Goal: Entertainment & Leisure: Consume media (video, audio)

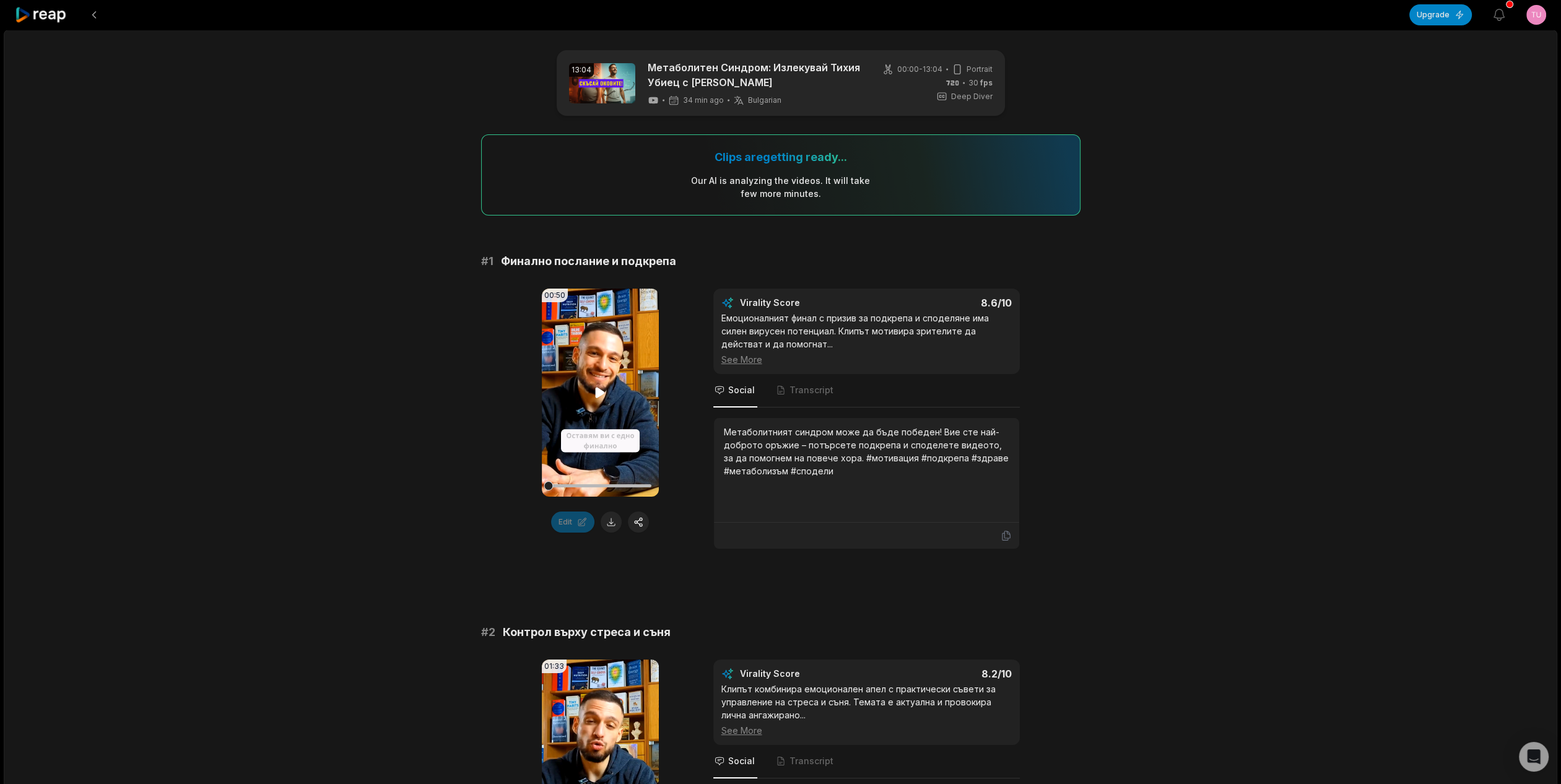
click at [590, 434] on video "Your browser does not support mp4 format." at bounding box center [600, 392] width 117 height 208
click at [597, 392] on icon at bounding box center [600, 392] width 15 height 15
click at [597, 392] on icon at bounding box center [600, 392] width 10 height 11
click at [798, 395] on span "Transcript" at bounding box center [811, 390] width 44 height 12
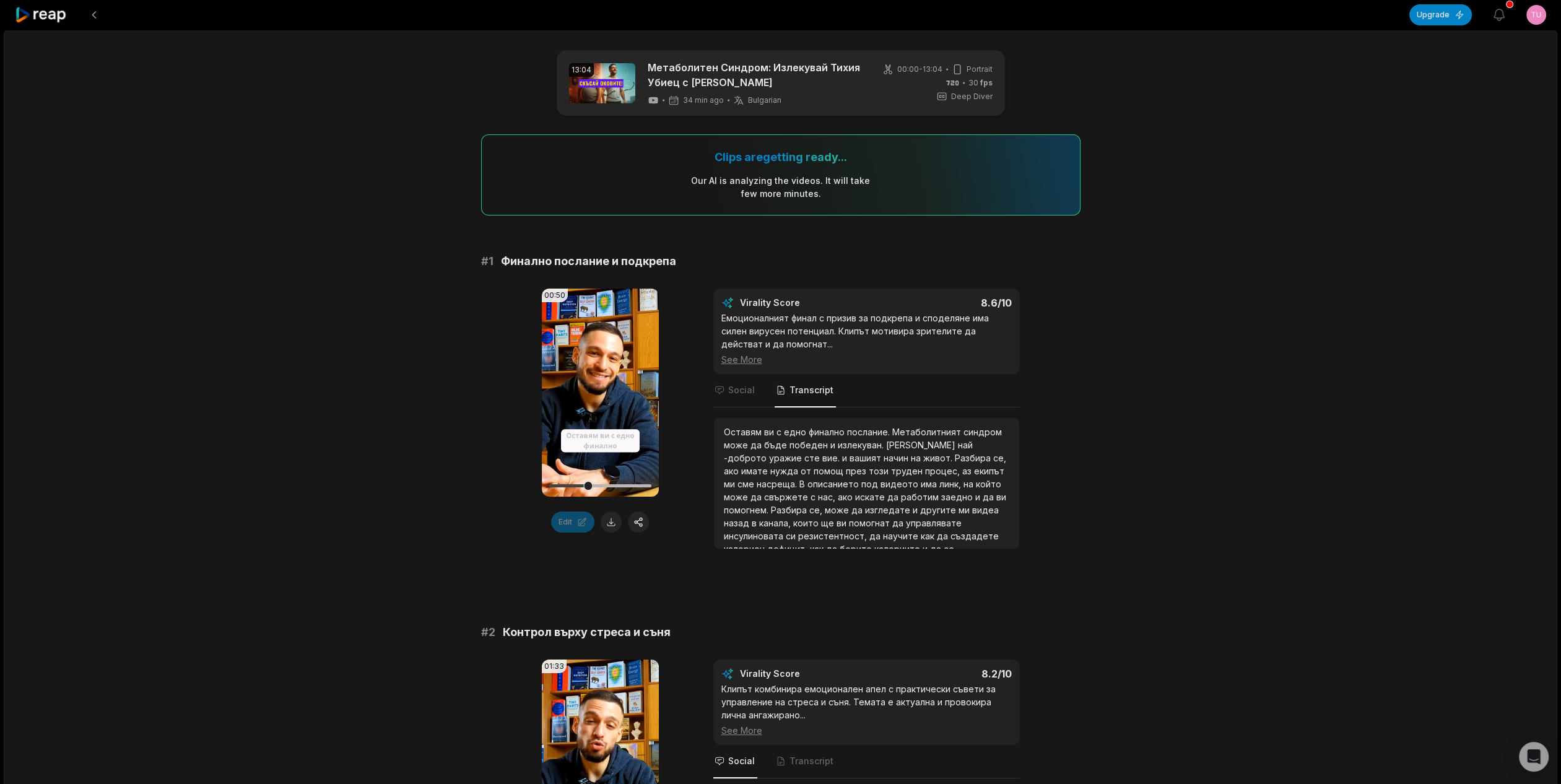
click at [849, 428] on span "послание." at bounding box center [870, 432] width 45 height 11
click at [848, 428] on span "послание." at bounding box center [870, 432] width 45 height 11
drag, startPoint x: 811, startPoint y: 533, endPoint x: 803, endPoint y: 541, distance: 11.3
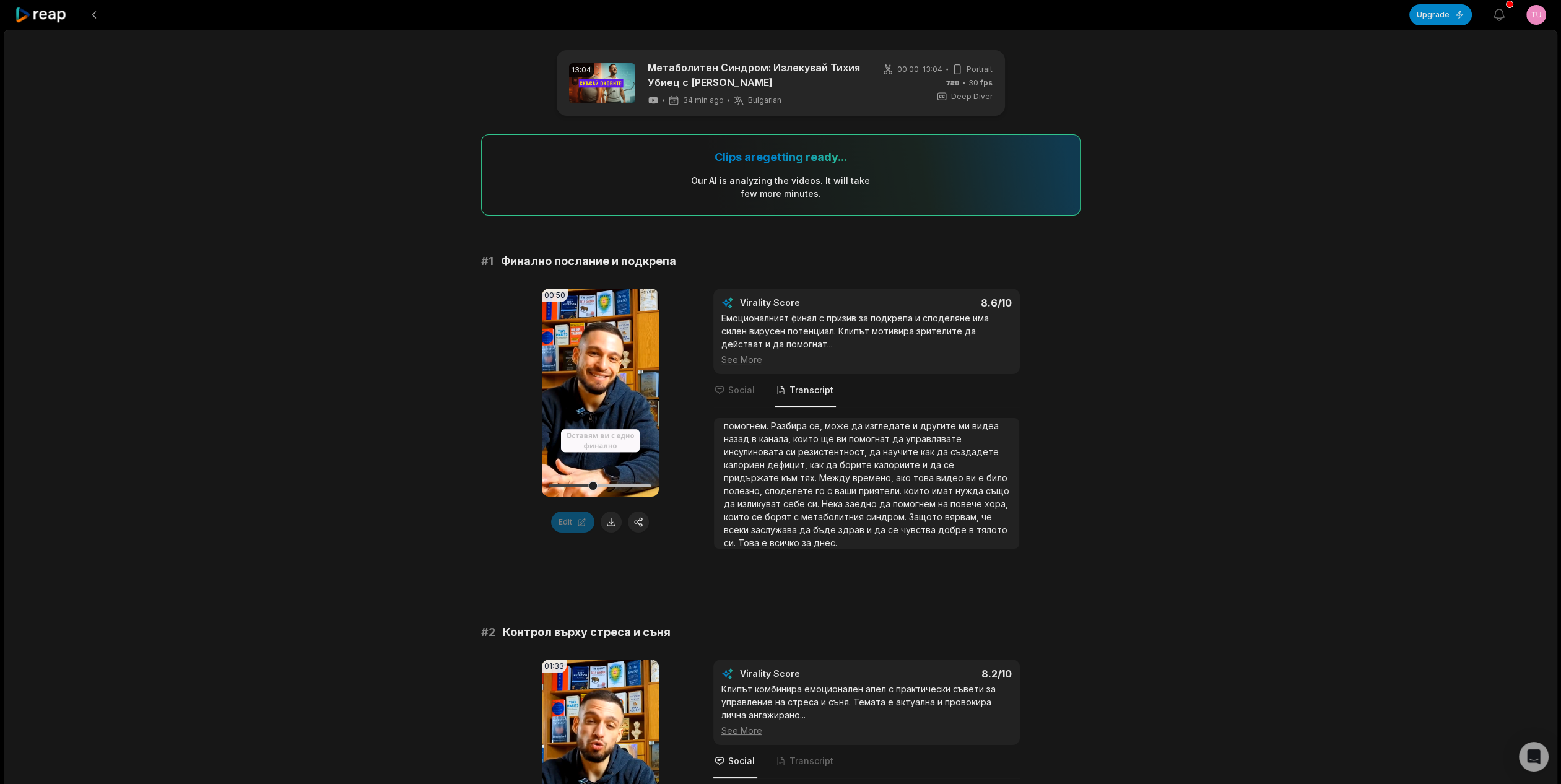
click at [808, 537] on div "Оставям ви с едно финално послание. Метаболитният синдром може да бъде победен …" at bounding box center [867, 444] width 285 height 208
click at [773, 536] on div "Оставям ви с едно финално послание. Метаболитният синдром може да бъде победен …" at bounding box center [867, 444] width 285 height 208
click at [814, 538] on span "днес." at bounding box center [826, 542] width 24 height 11
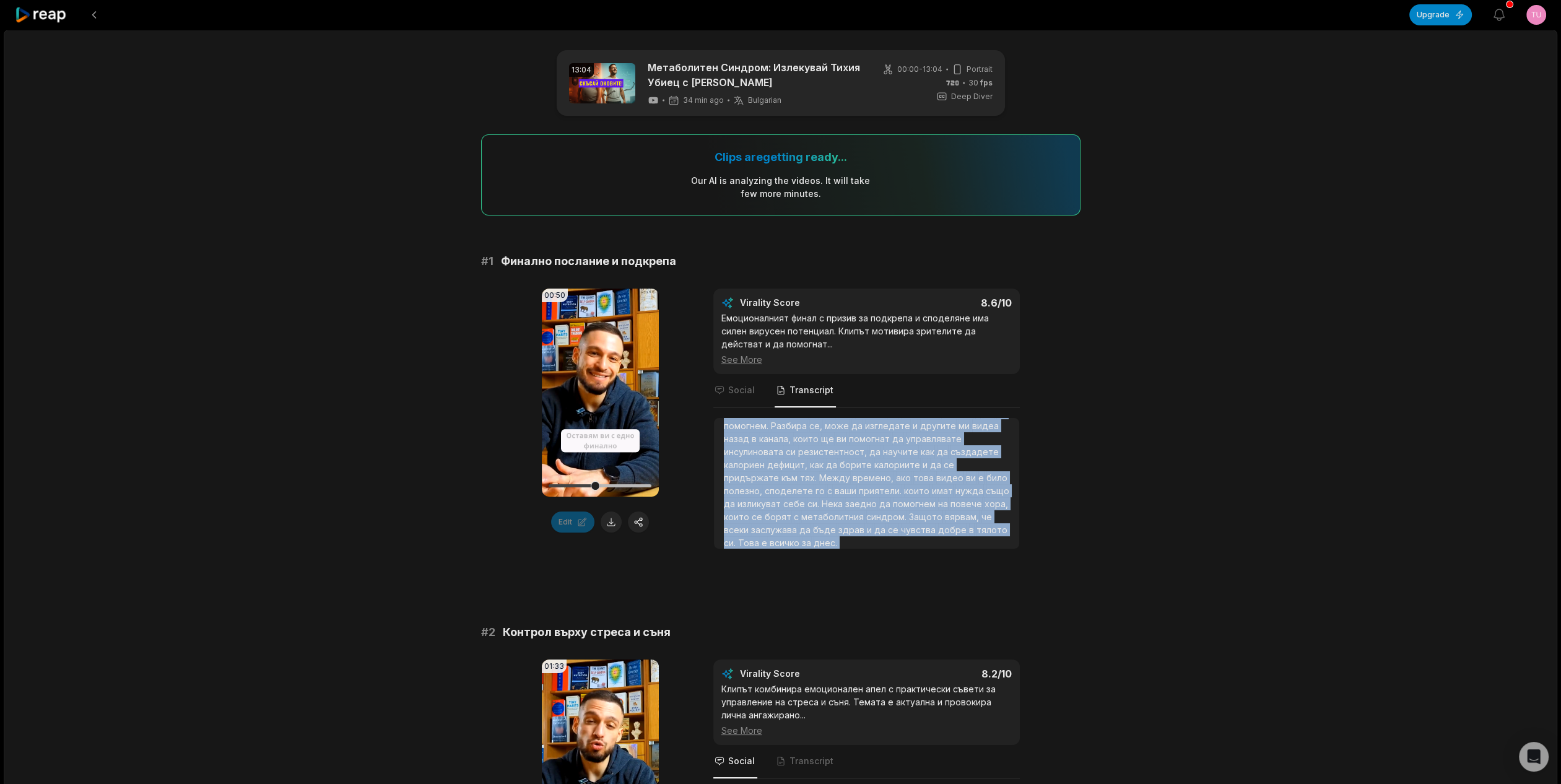
click at [814, 538] on span "днес." at bounding box center [826, 542] width 24 height 11
click at [740, 497] on div "Оставям ви с едно финално послание. Метаболитният синдром може да бъде победен …" at bounding box center [867, 444] width 285 height 208
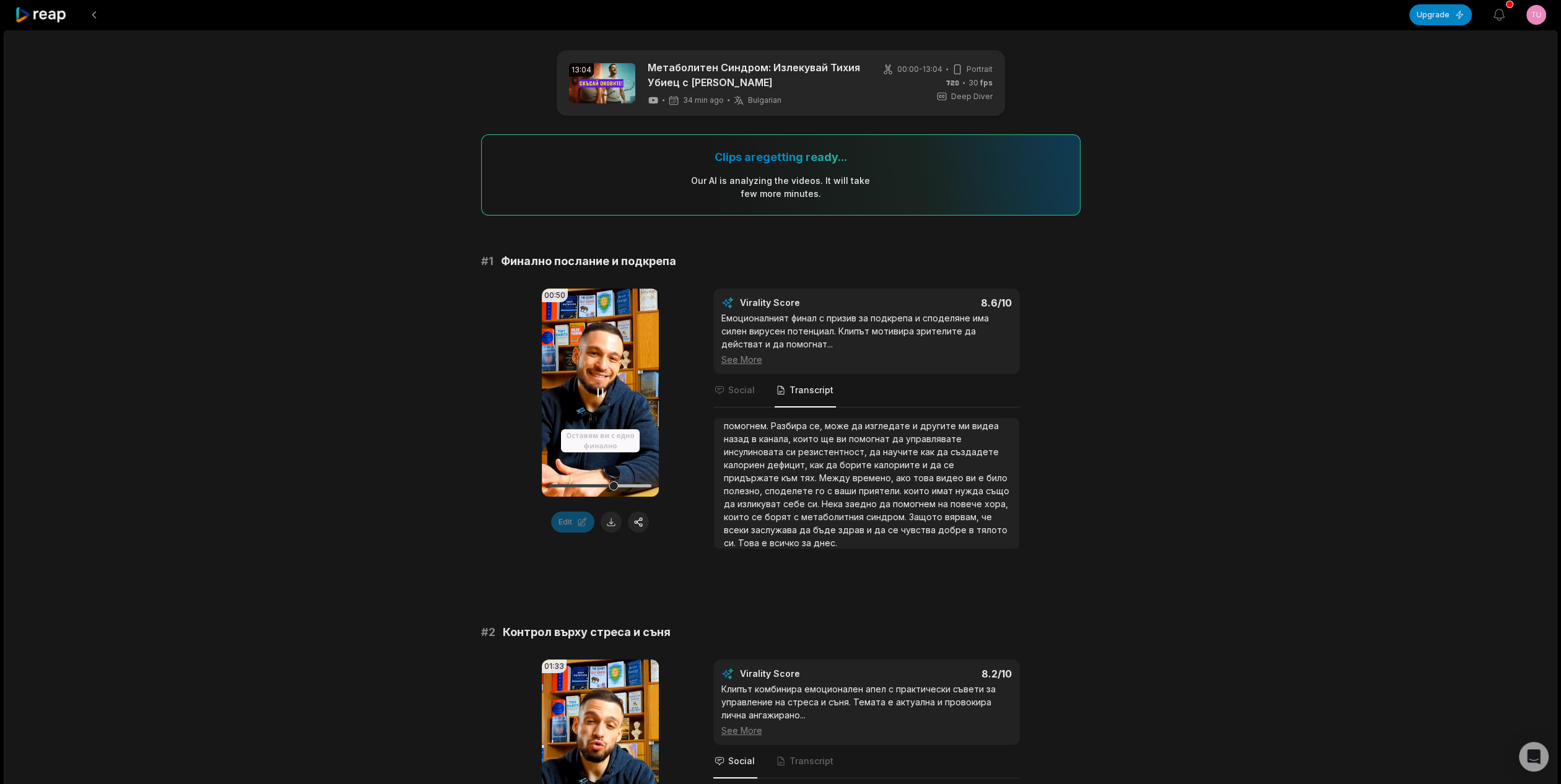
click at [611, 391] on video "Your browser does not support mp4 format." at bounding box center [600, 392] width 117 height 208
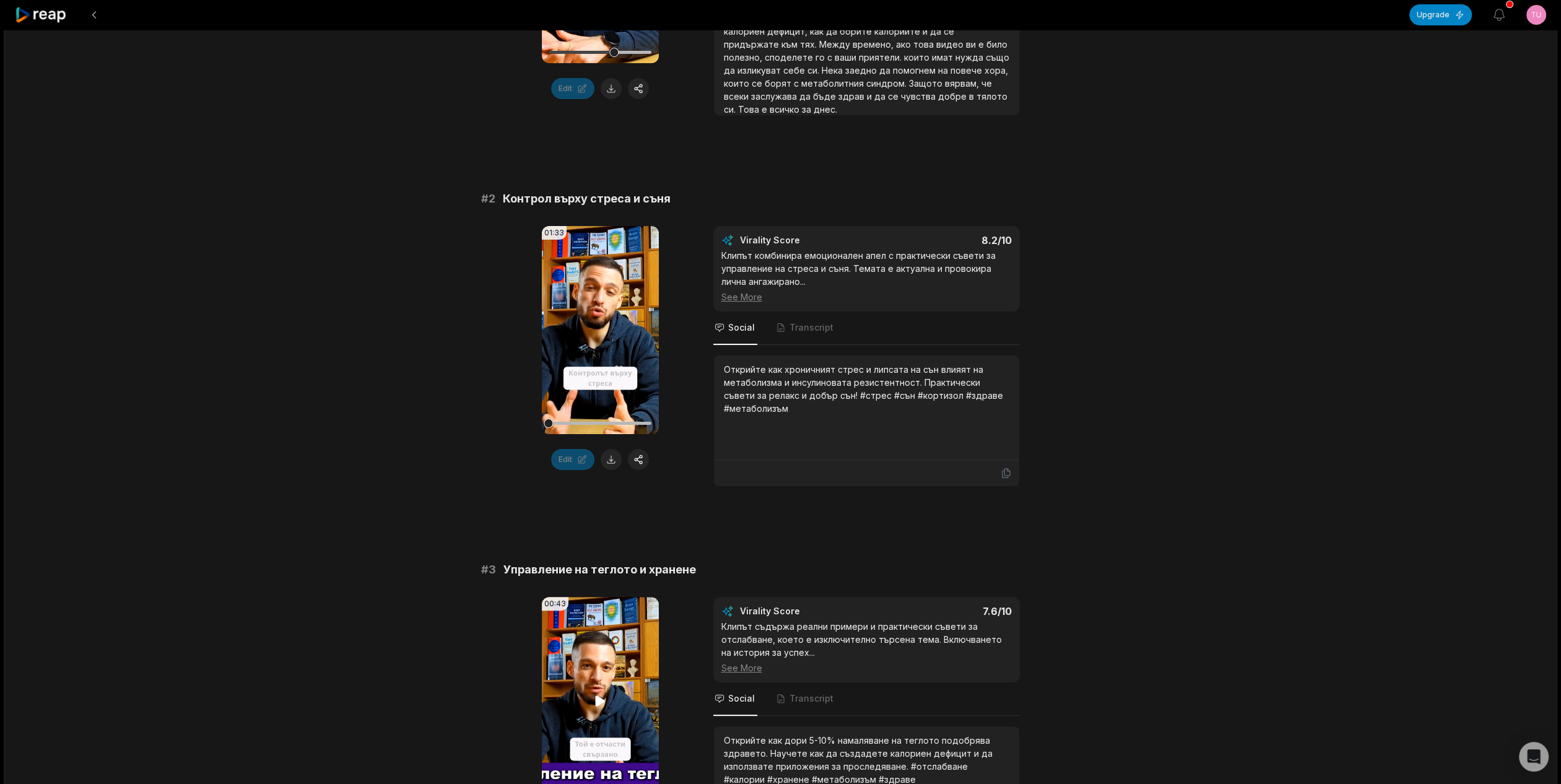
click at [603, 702] on icon at bounding box center [600, 701] width 10 height 11
click at [618, 644] on video "Your browser does not support mp4 format." at bounding box center [600, 700] width 117 height 208
drag, startPoint x: 587, startPoint y: 309, endPoint x: 607, endPoint y: 385, distance: 78.6
click at [586, 310] on video "Your browser does not support mp4 format." at bounding box center [600, 329] width 117 height 208
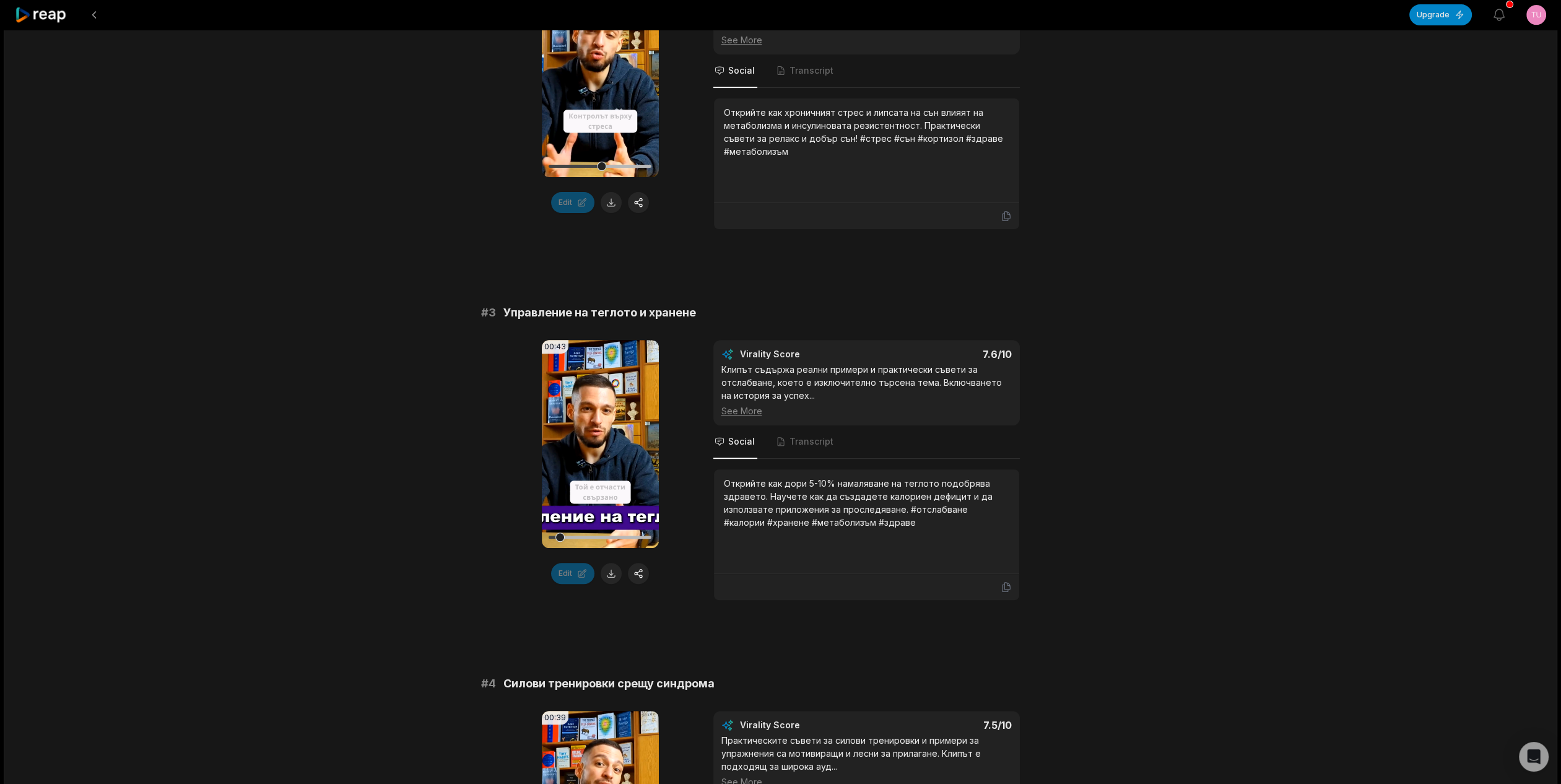
scroll to position [557, 0]
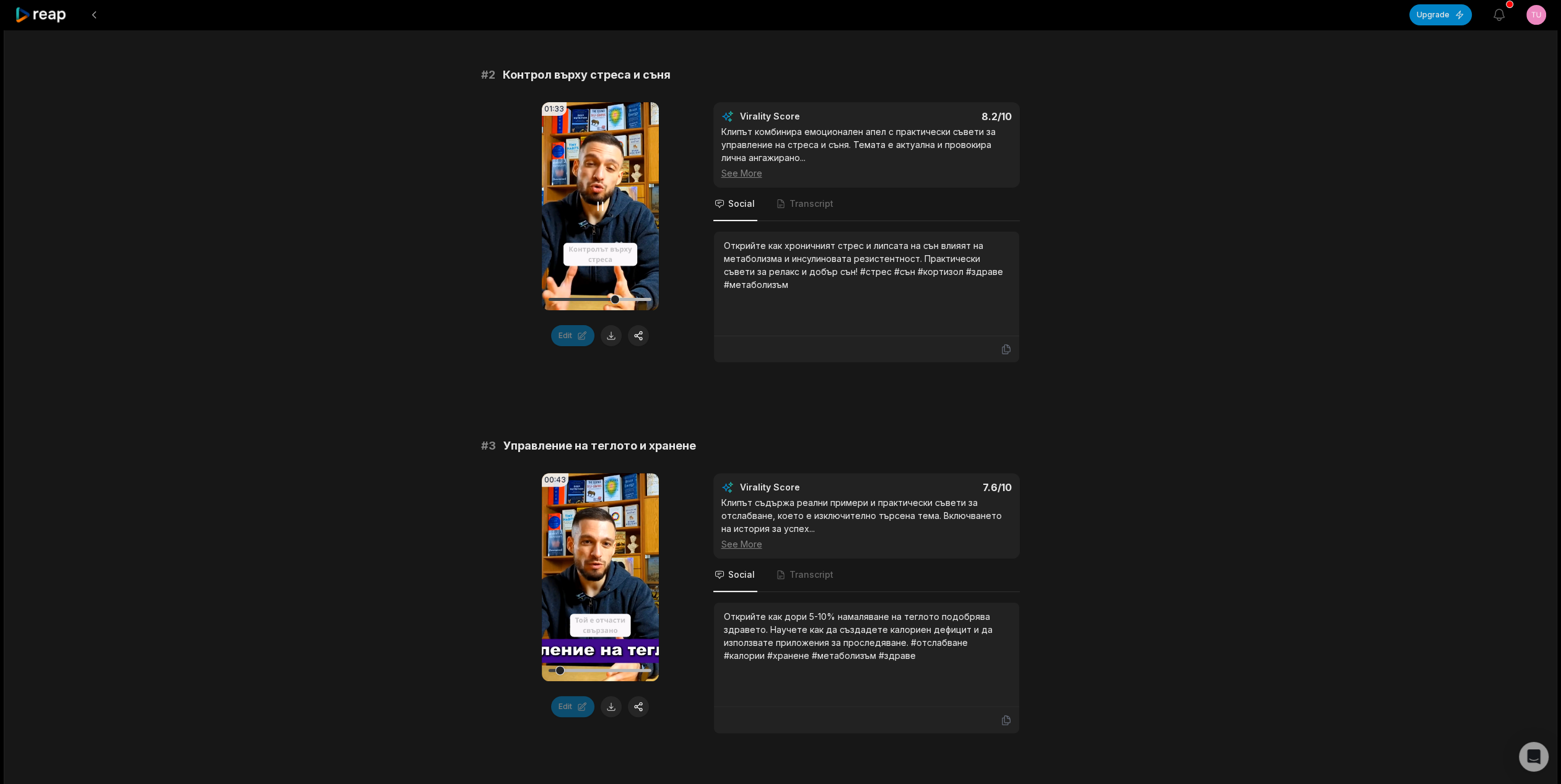
click at [605, 231] on video "Your browser does not support mp4 format." at bounding box center [600, 206] width 117 height 208
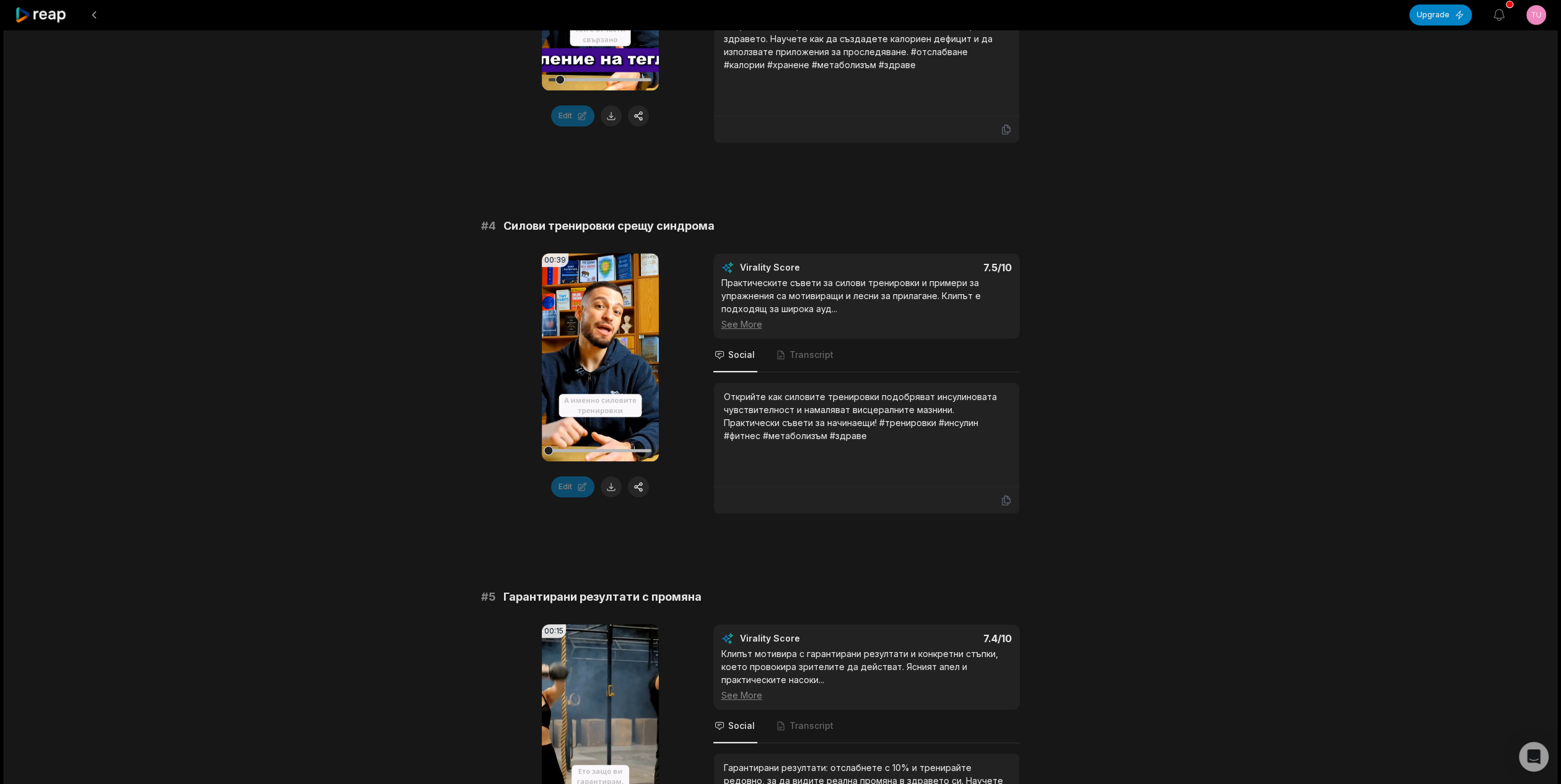
scroll to position [1362, 0]
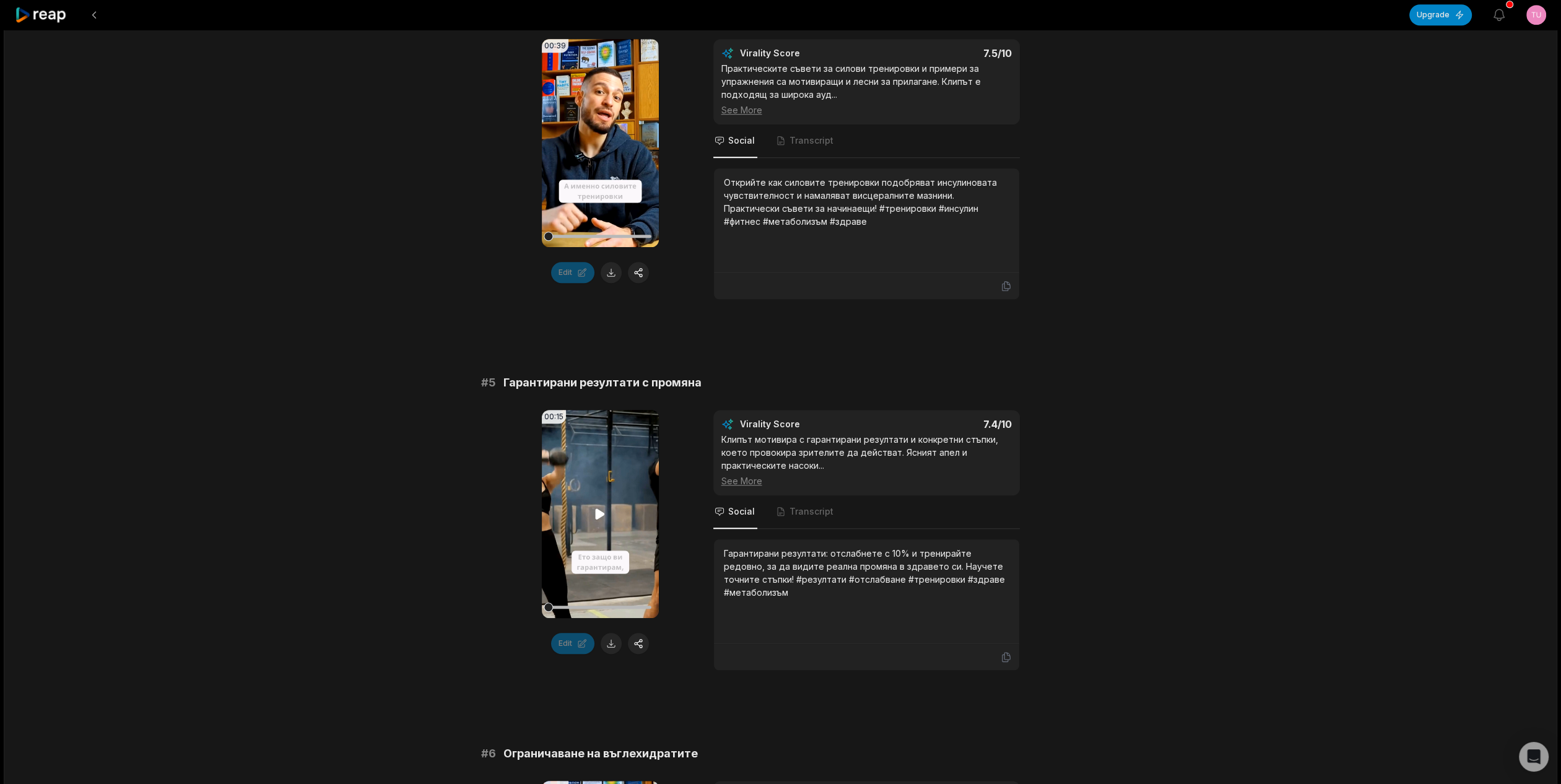
click at [600, 482] on video "Your browser does not support mp4 format." at bounding box center [600, 513] width 117 height 208
click at [607, 482] on video "Your browser does not support mp4 format." at bounding box center [600, 513] width 117 height 208
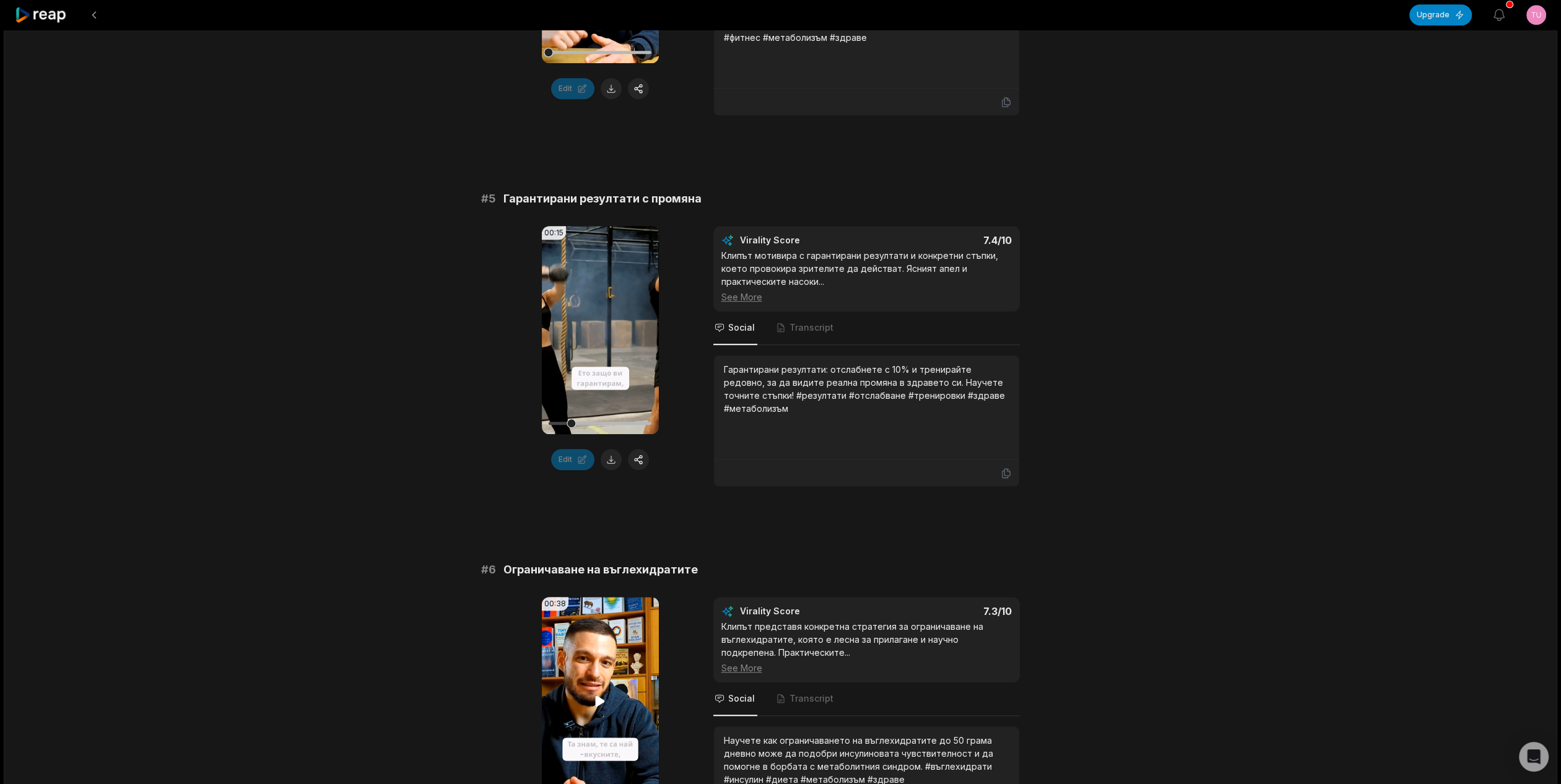
scroll to position [1671, 0]
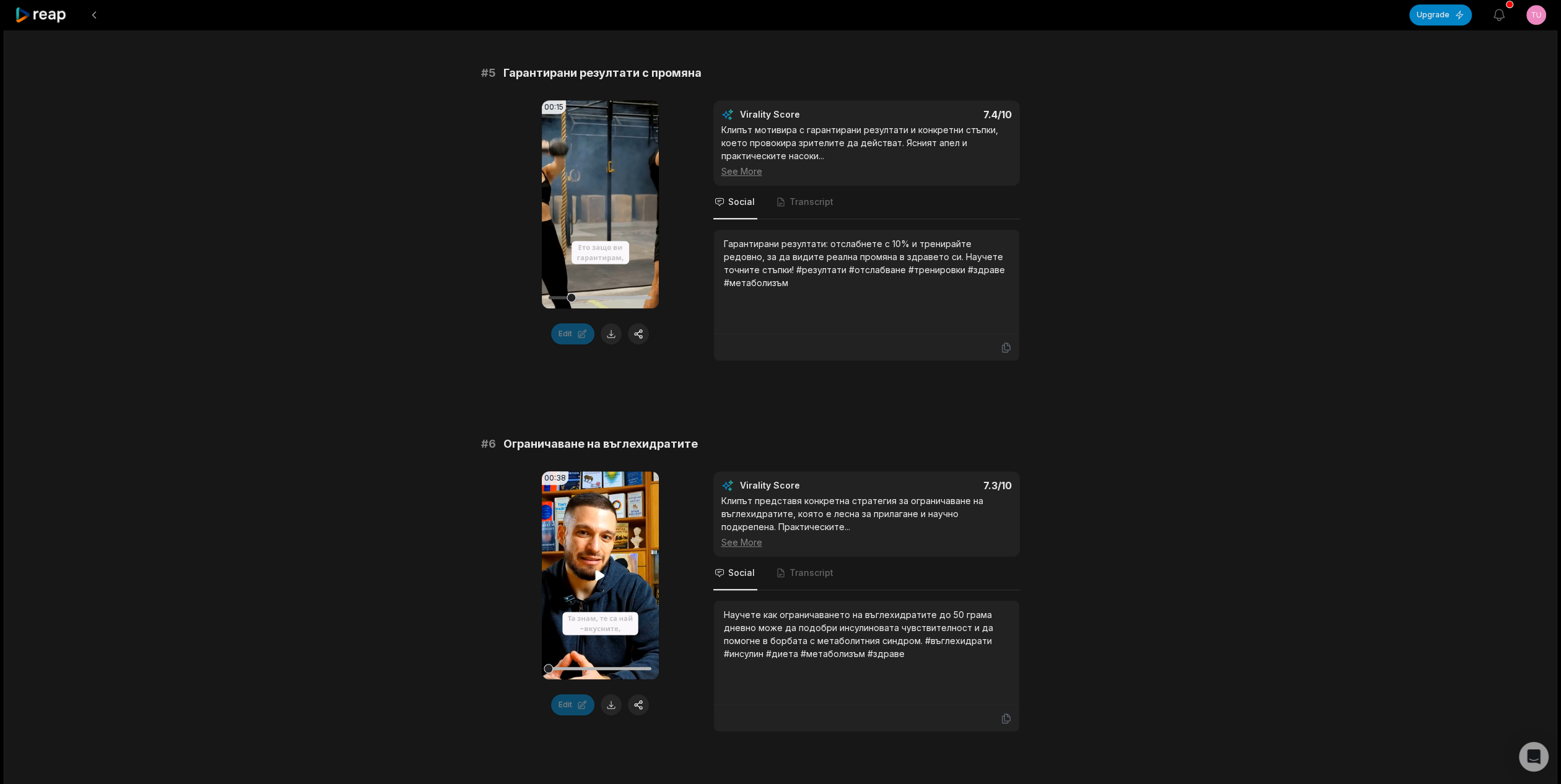
click at [607, 577] on icon at bounding box center [600, 575] width 15 height 15
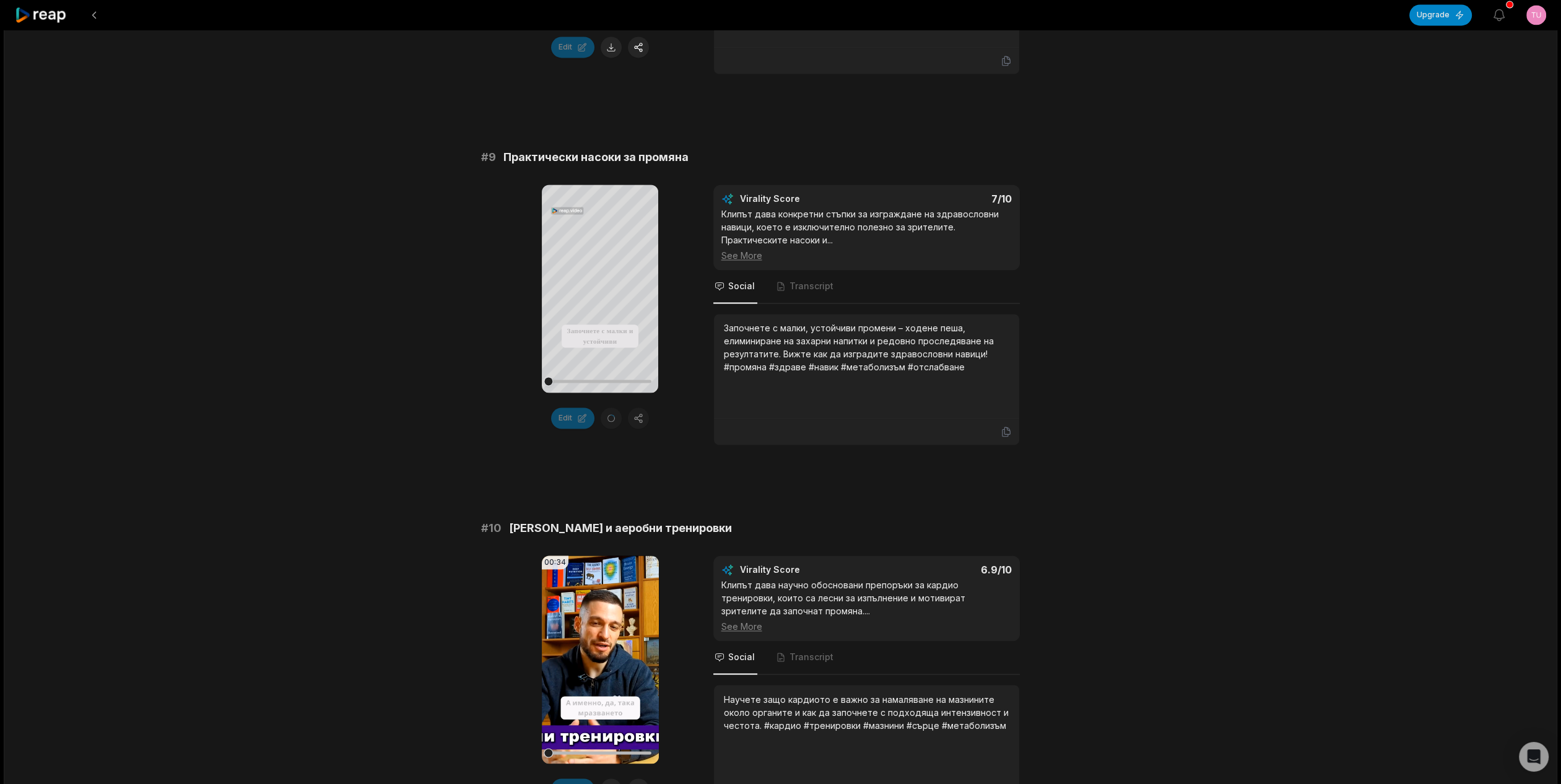
scroll to position [3223, 0]
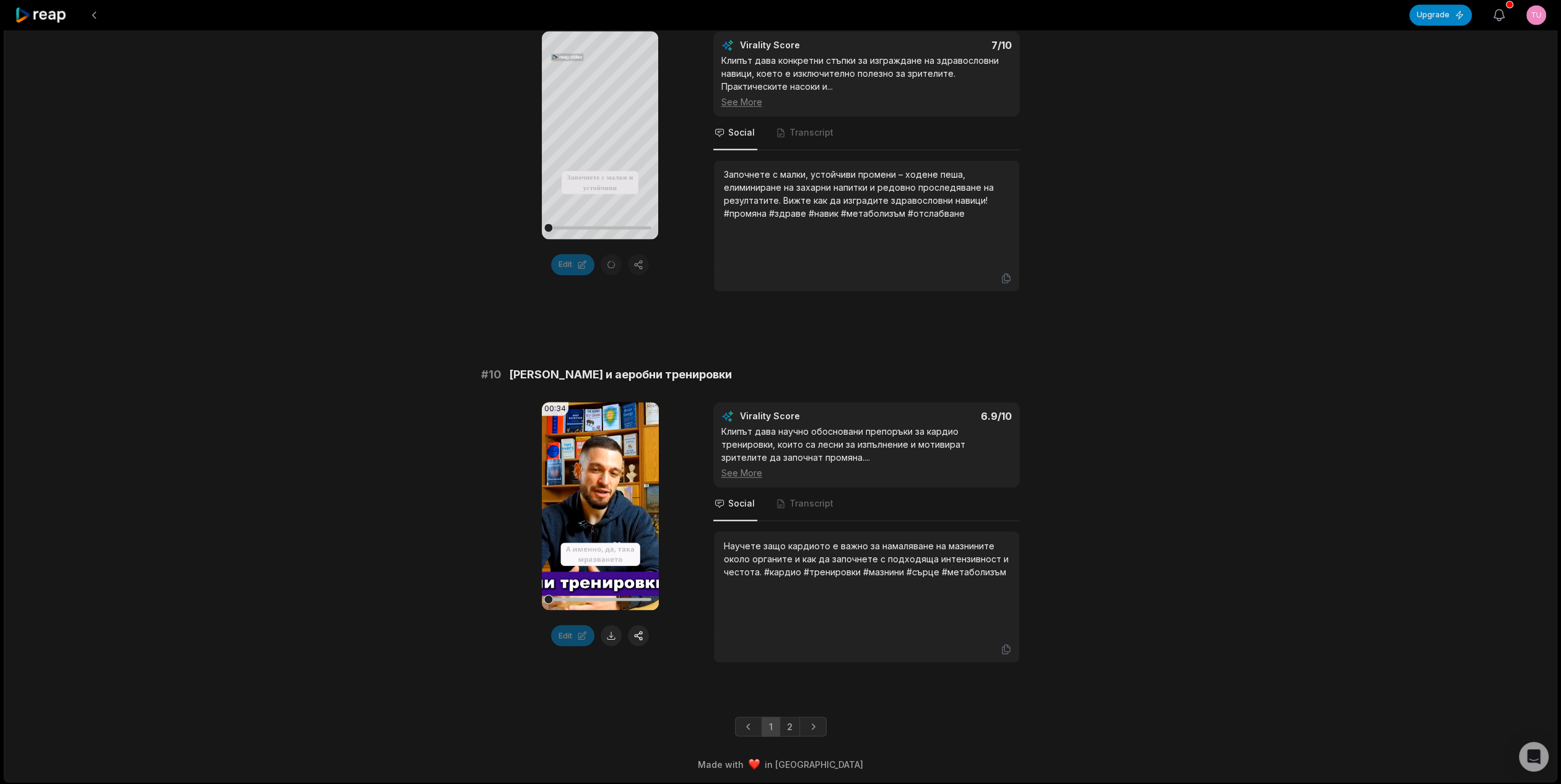
click at [1496, 11] on icon "button" at bounding box center [1499, 15] width 11 height 11
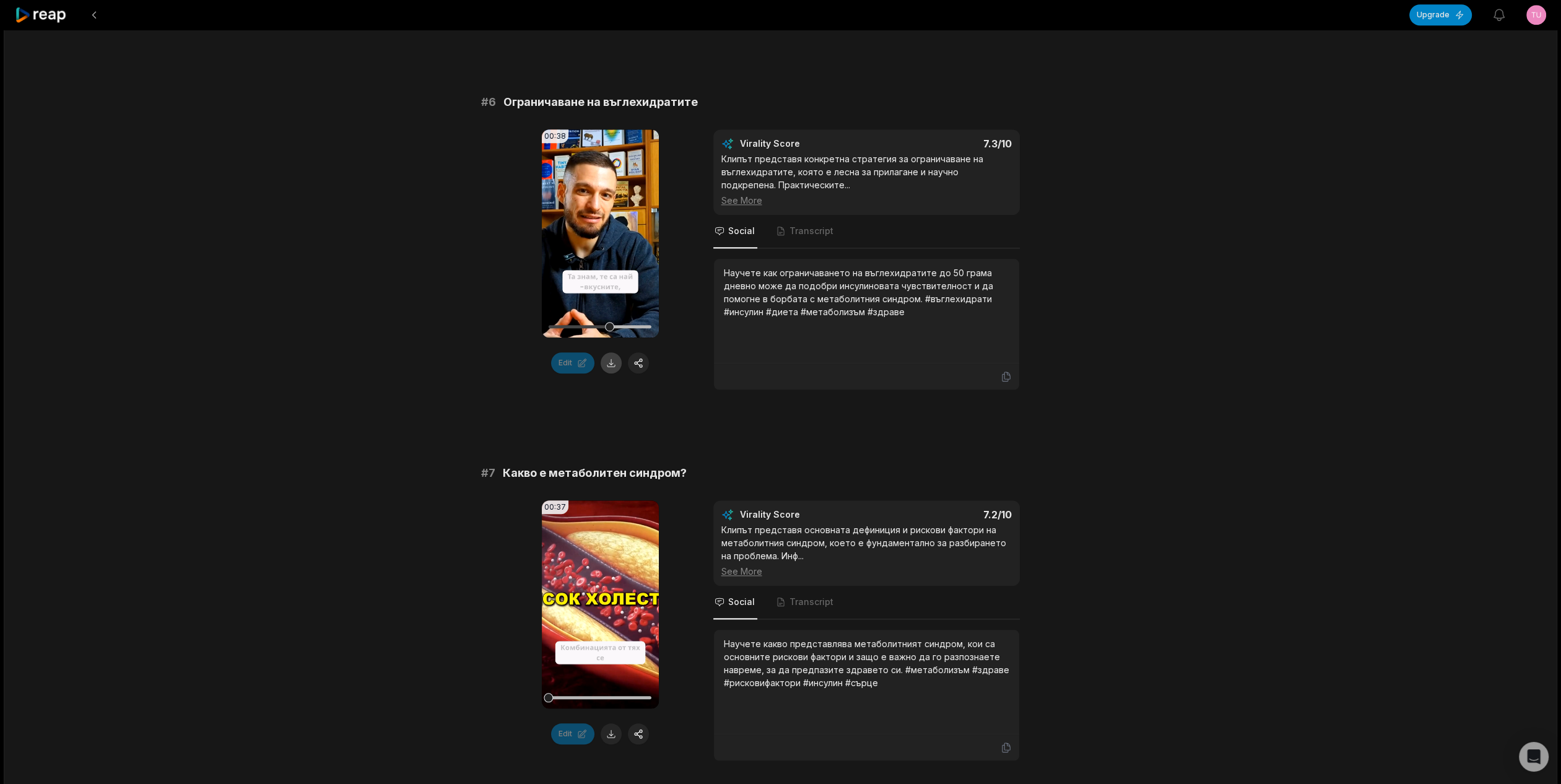
scroll to position [1924, 0]
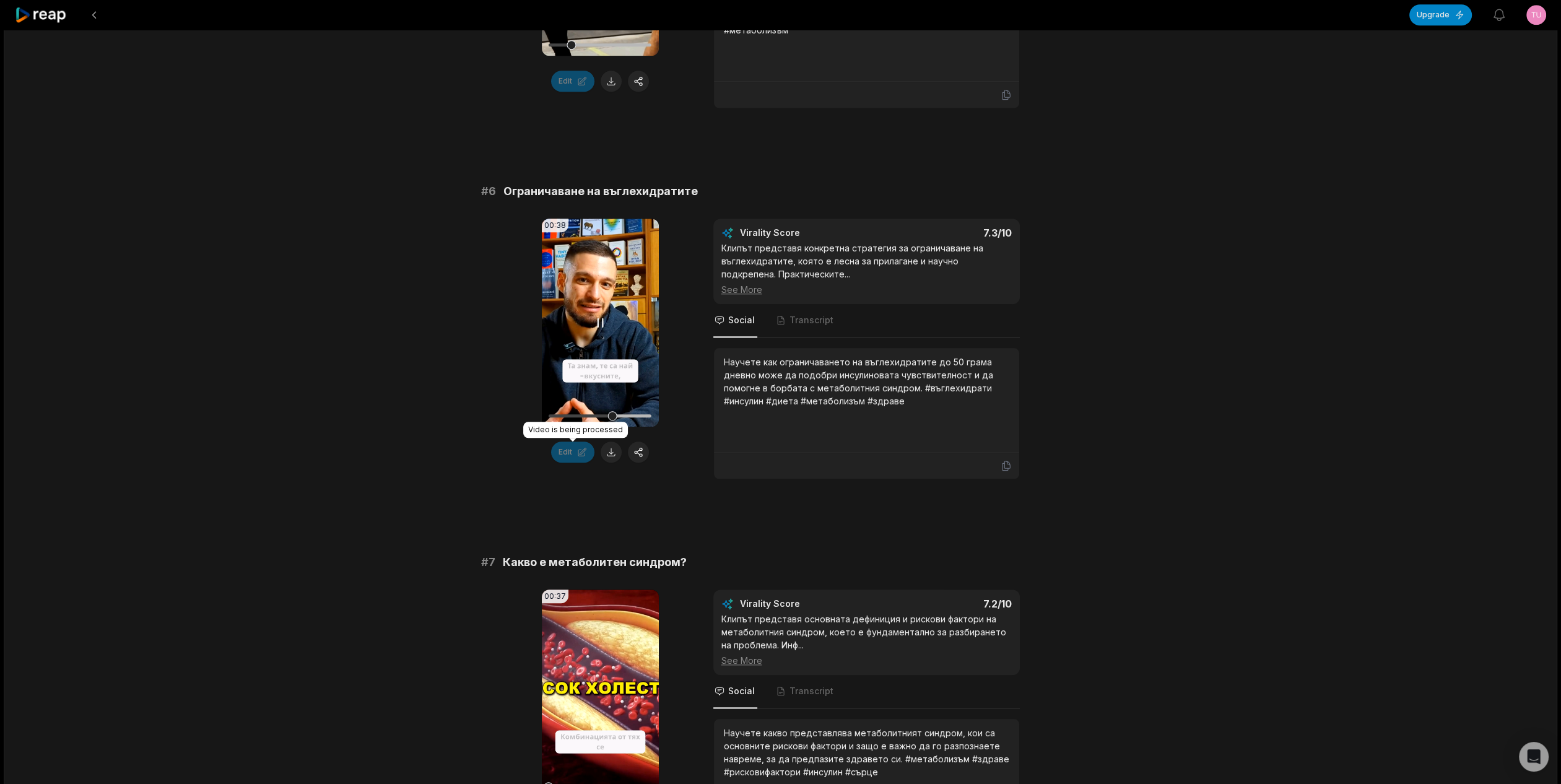
click at [597, 415] on div at bounding box center [600, 415] width 102 height 3
click at [591, 415] on div at bounding box center [600, 415] width 102 height 3
click at [597, 304] on video "Your browser does not support mp4 format." at bounding box center [600, 322] width 117 height 208
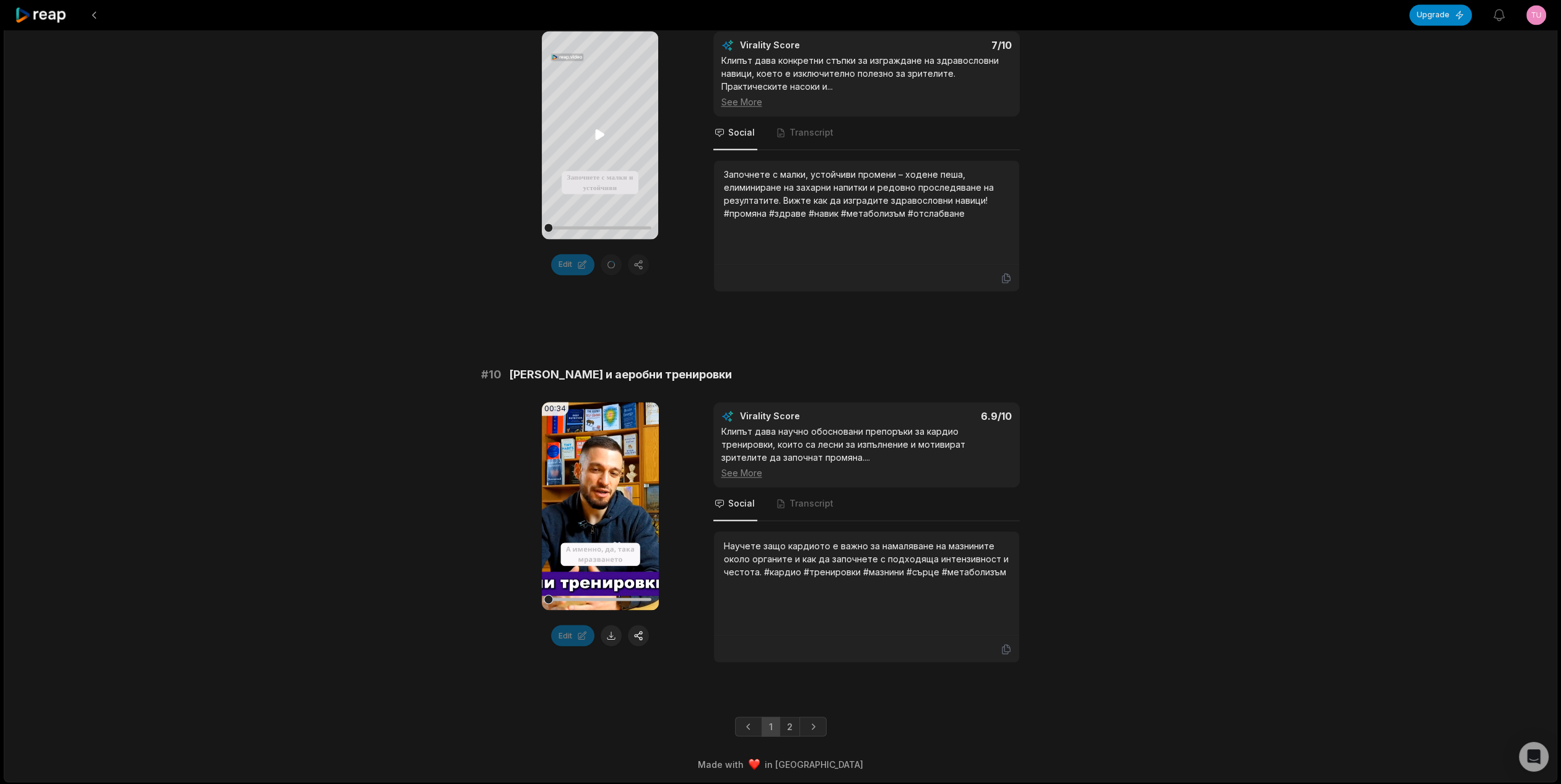
scroll to position [3100, 0]
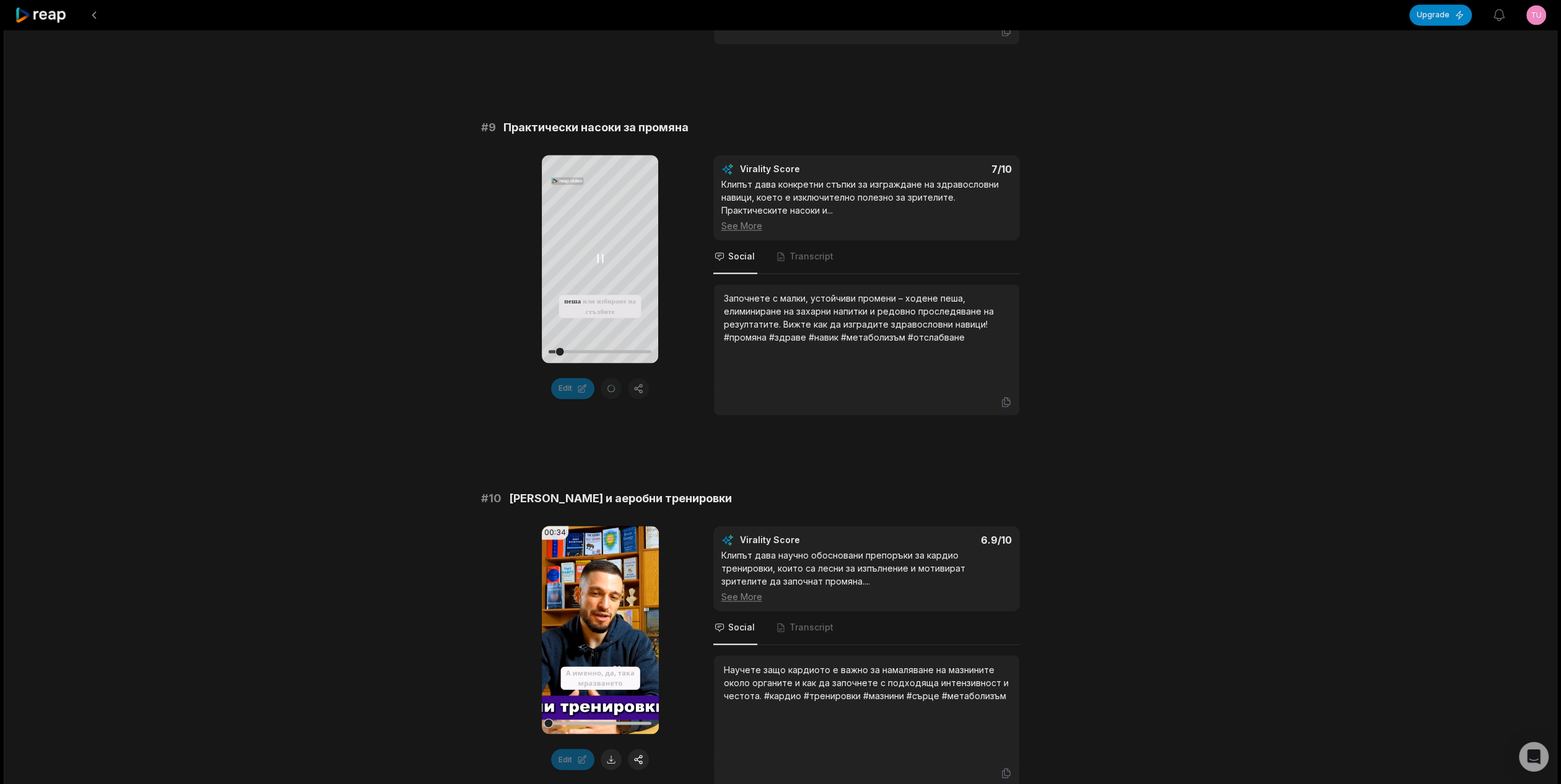
click at [599, 257] on icon at bounding box center [600, 258] width 5 height 8
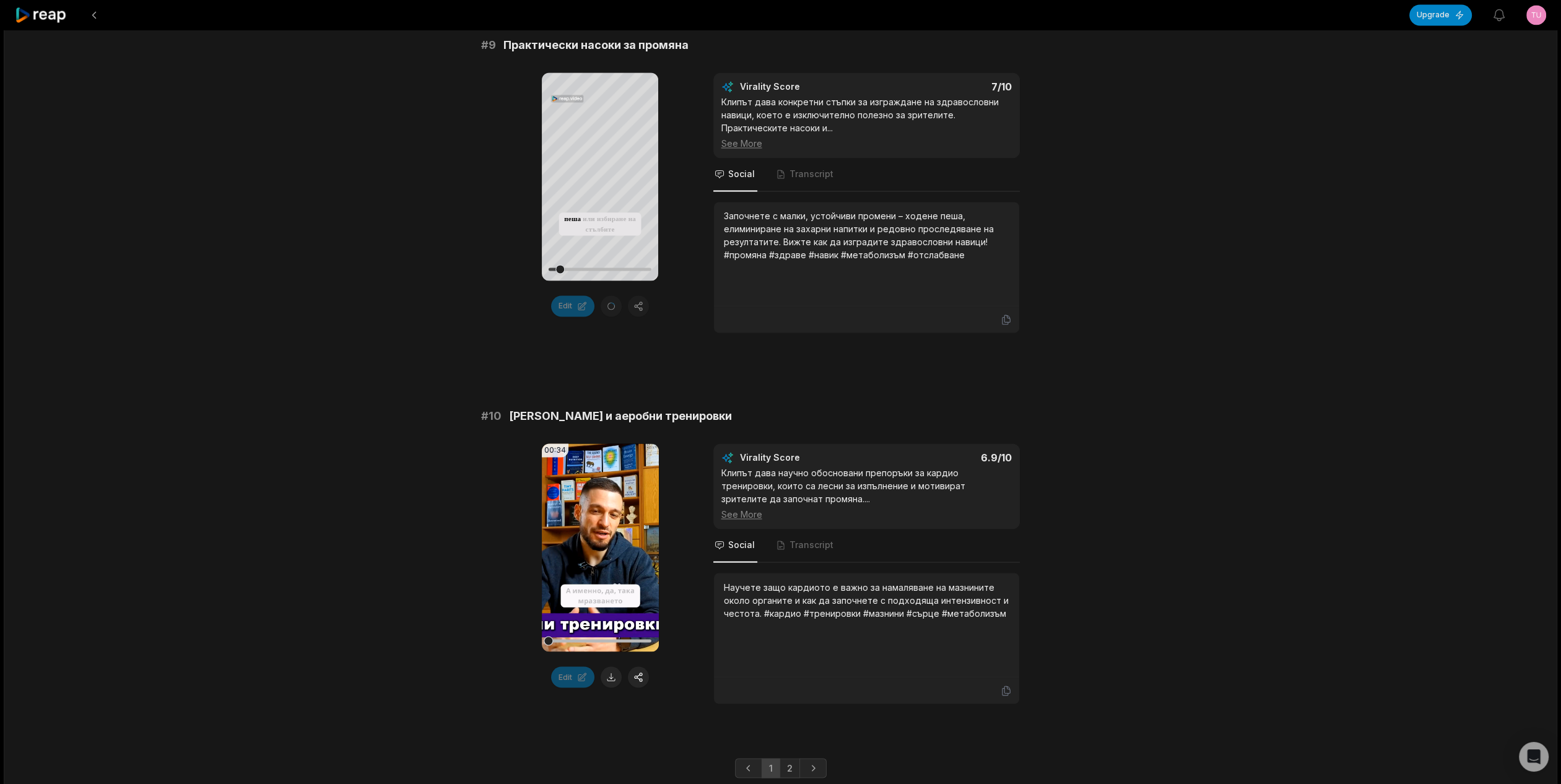
scroll to position [3223, 0]
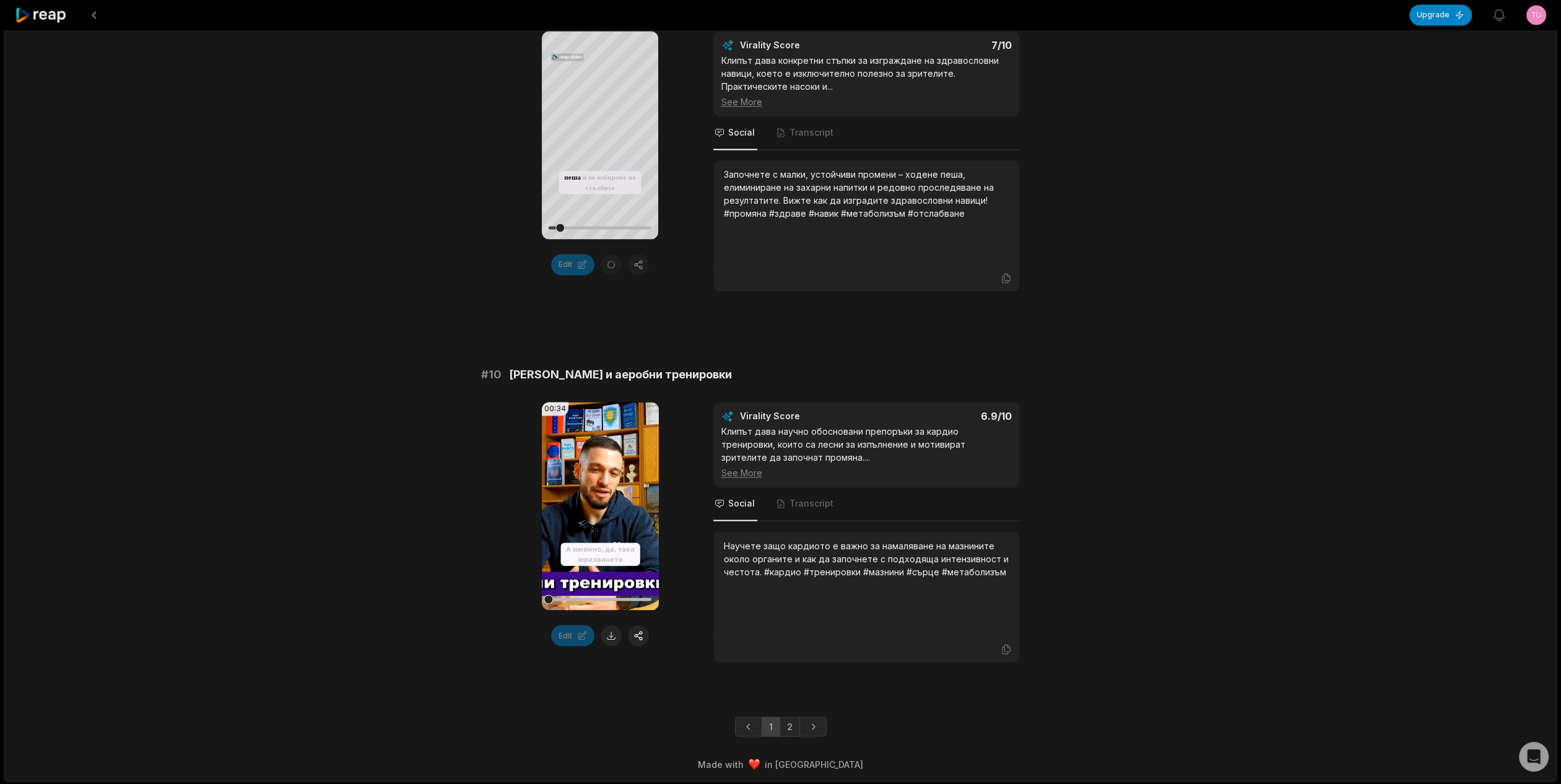
click at [793, 728] on link "2" at bounding box center [789, 726] width 20 height 20
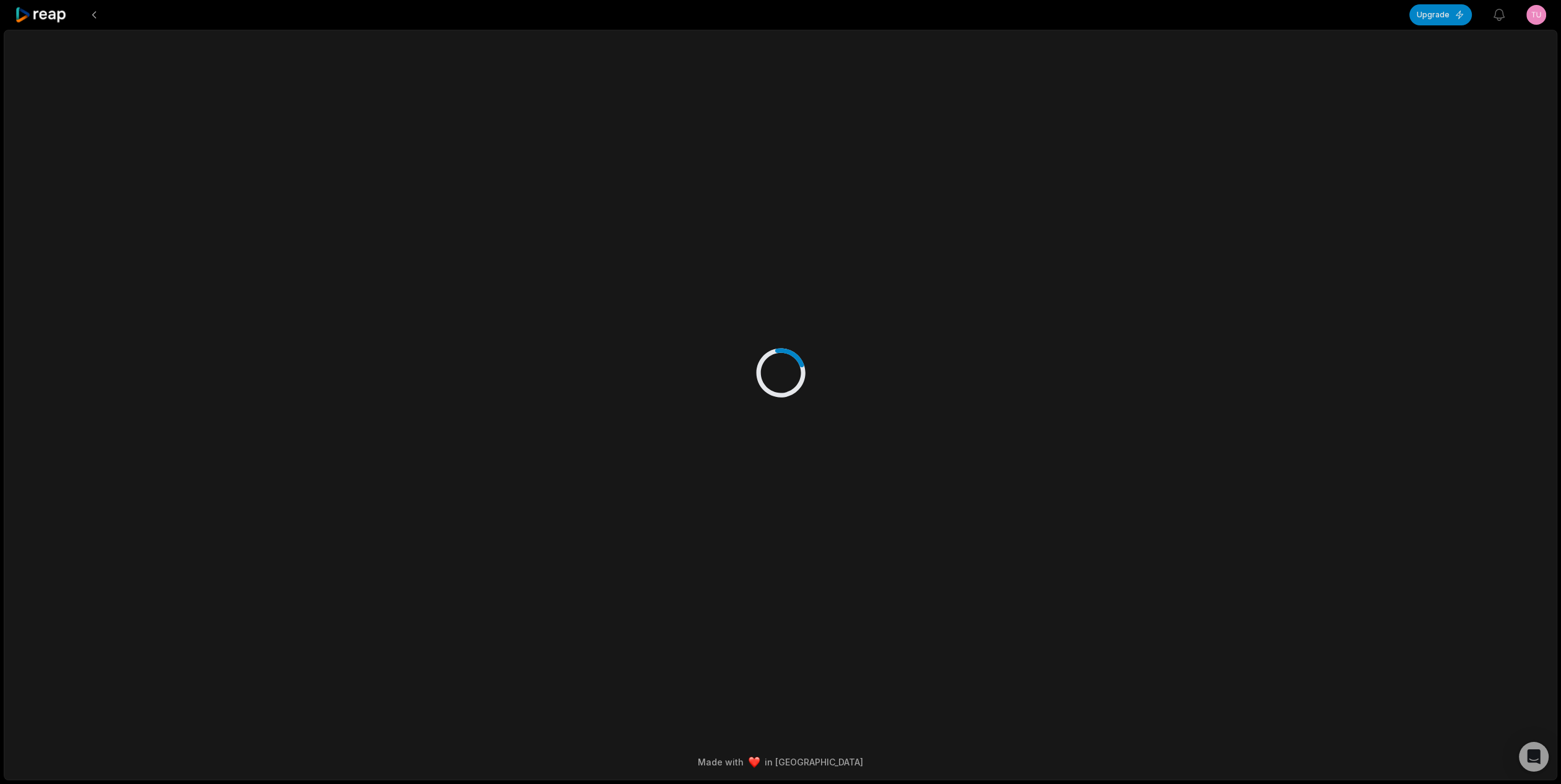
scroll to position [0, 0]
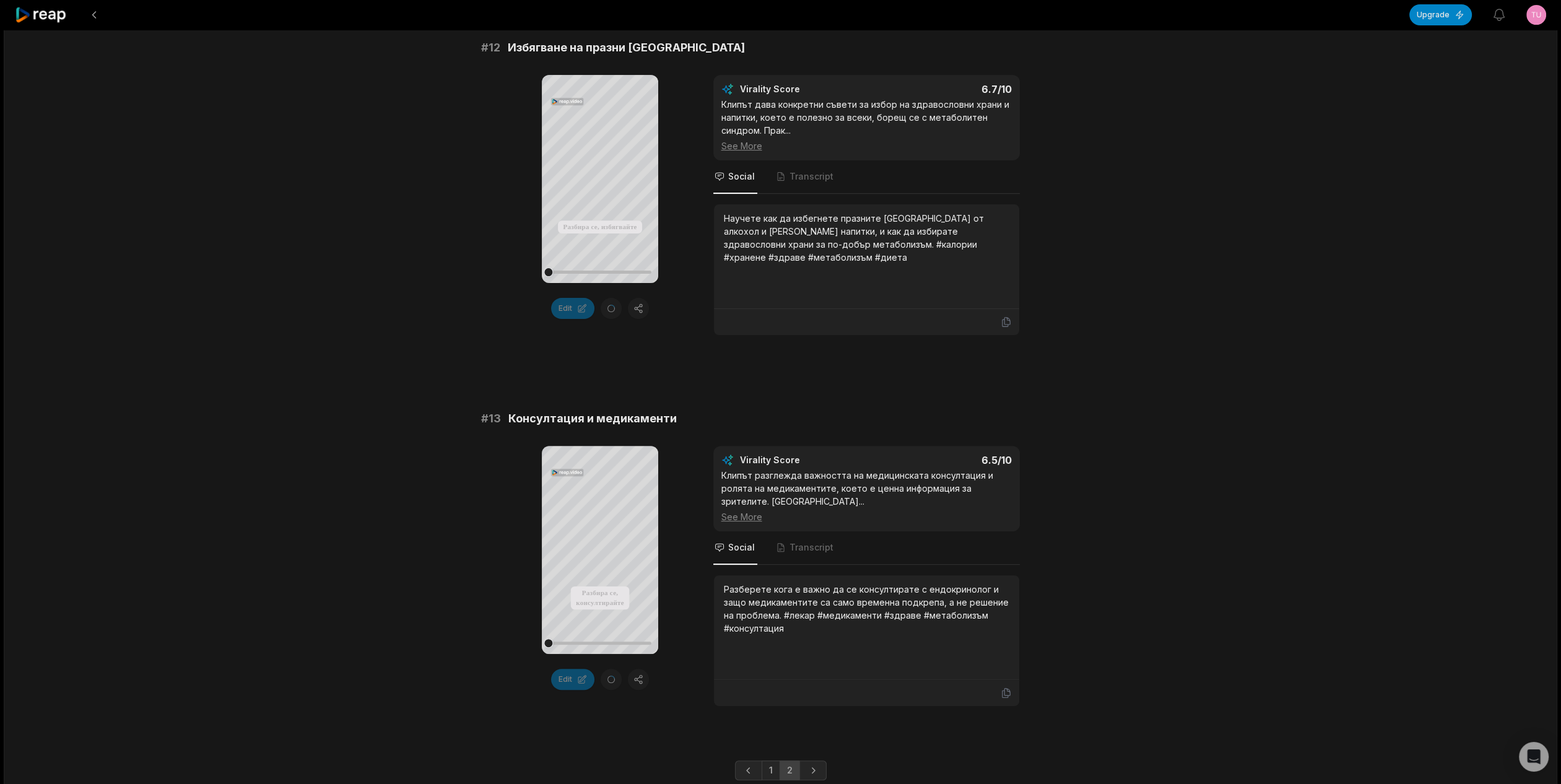
scroll to position [630, 0]
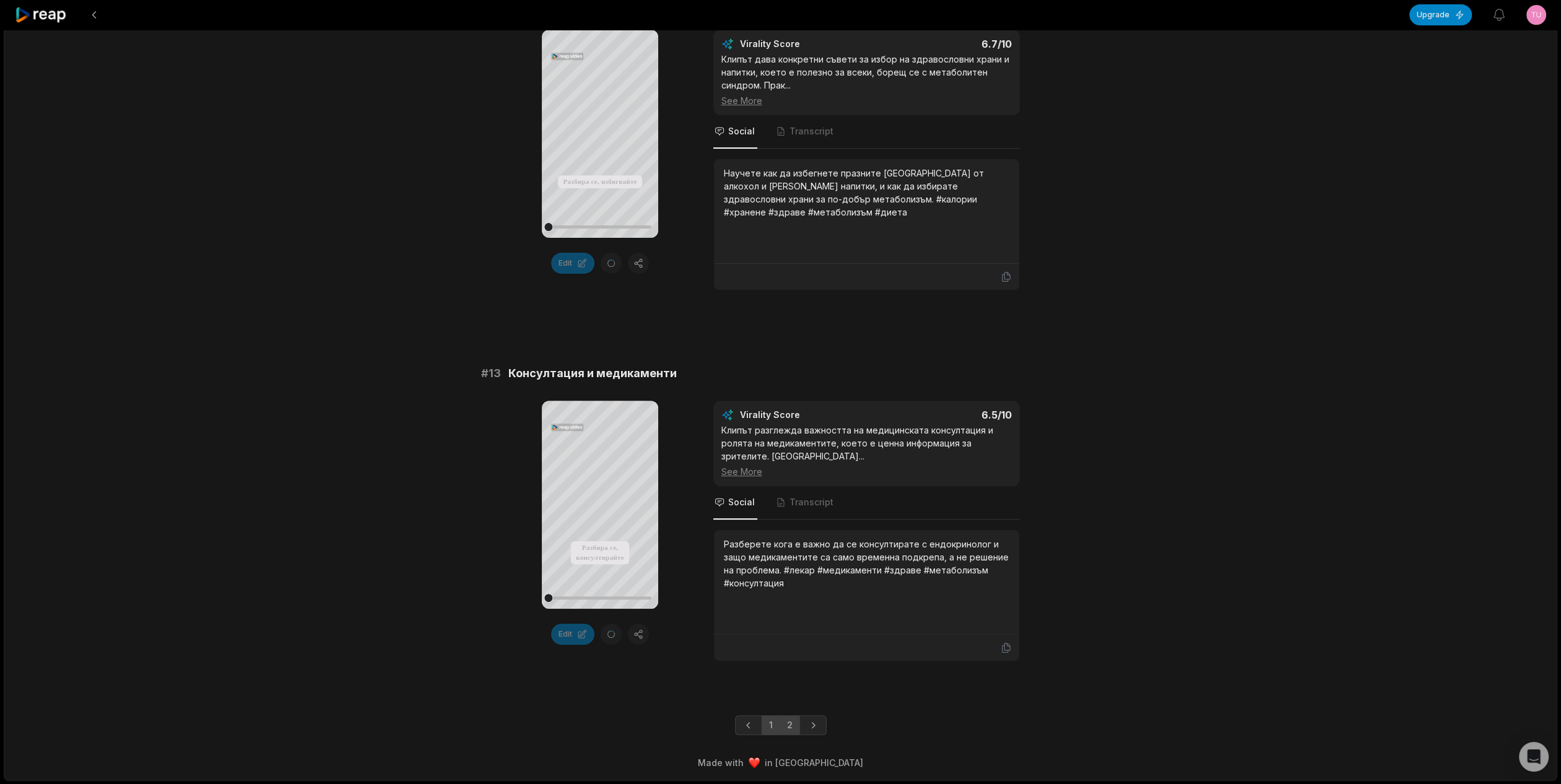
click at [772, 721] on link "1" at bounding box center [770, 725] width 18 height 20
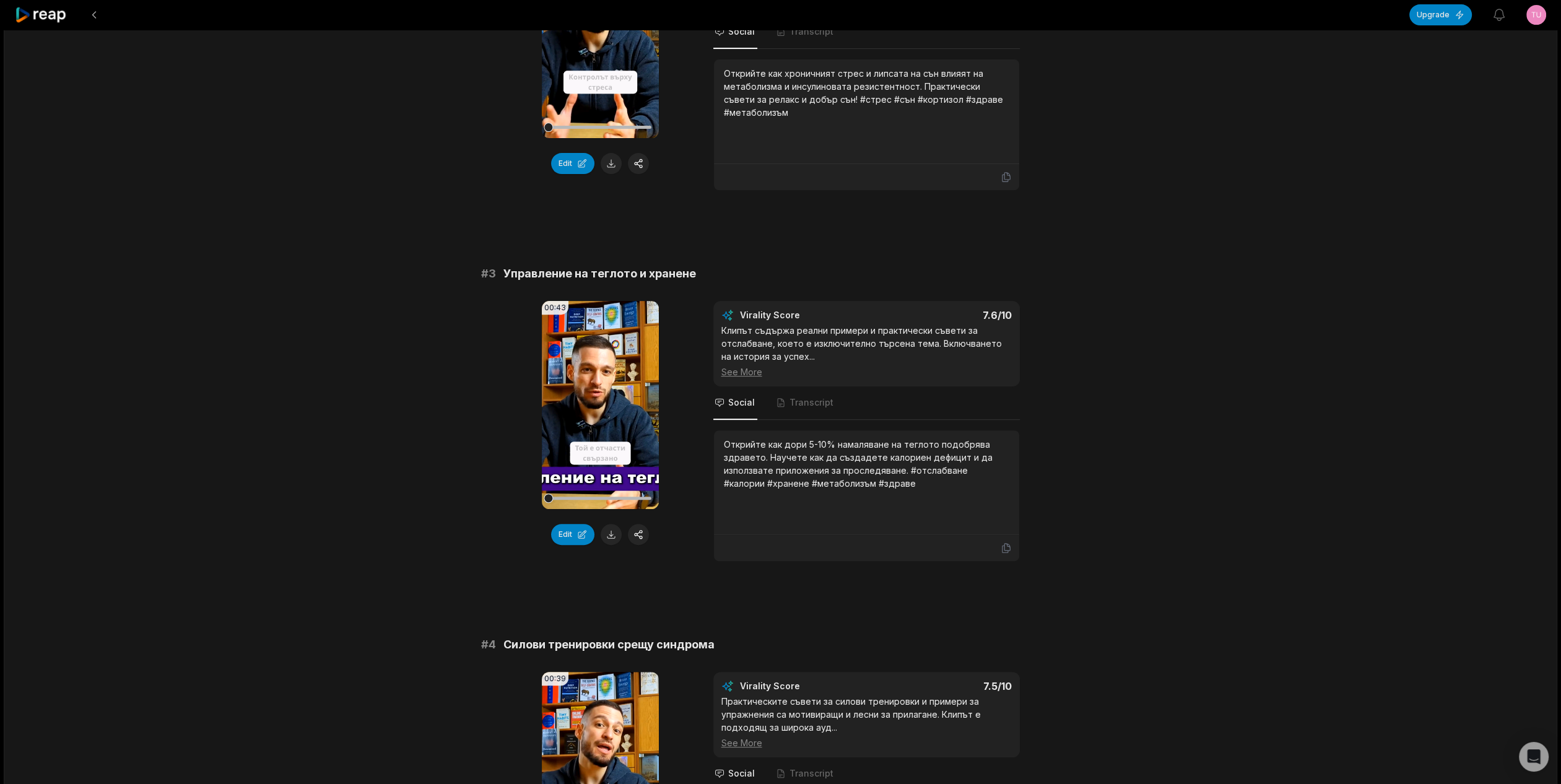
scroll to position [529, 0]
